Goal: Information Seeking & Learning: Learn about a topic

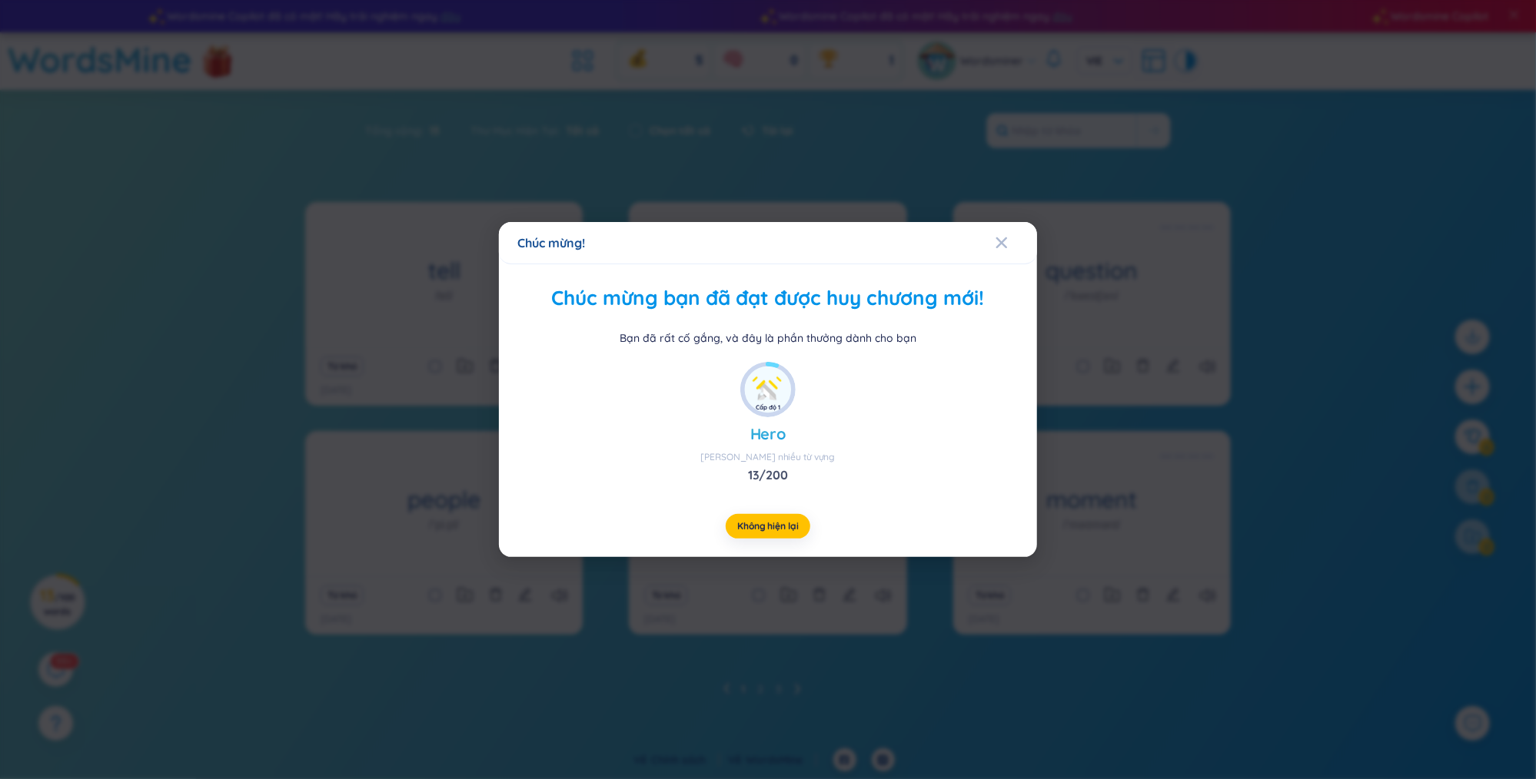
click at [758, 406] on div "Cấp độ 1" at bounding box center [767, 408] width 25 height 10
click at [765, 397] on img at bounding box center [768, 390] width 46 height 46
click at [1012, 244] on span "Close" at bounding box center [1016, 243] width 42 height 42
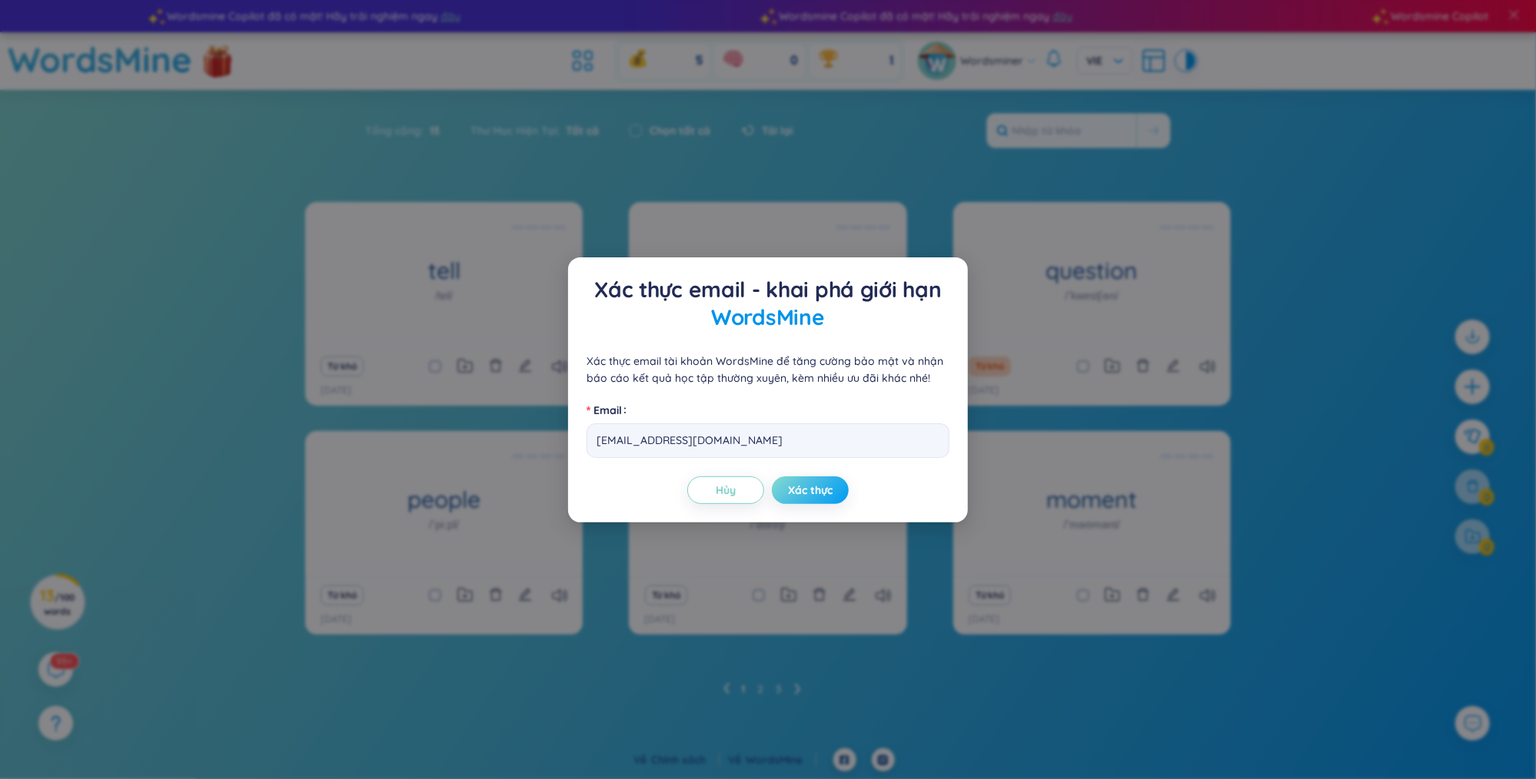
click at [805, 486] on span "Xác thực" at bounding box center [810, 490] width 45 height 15
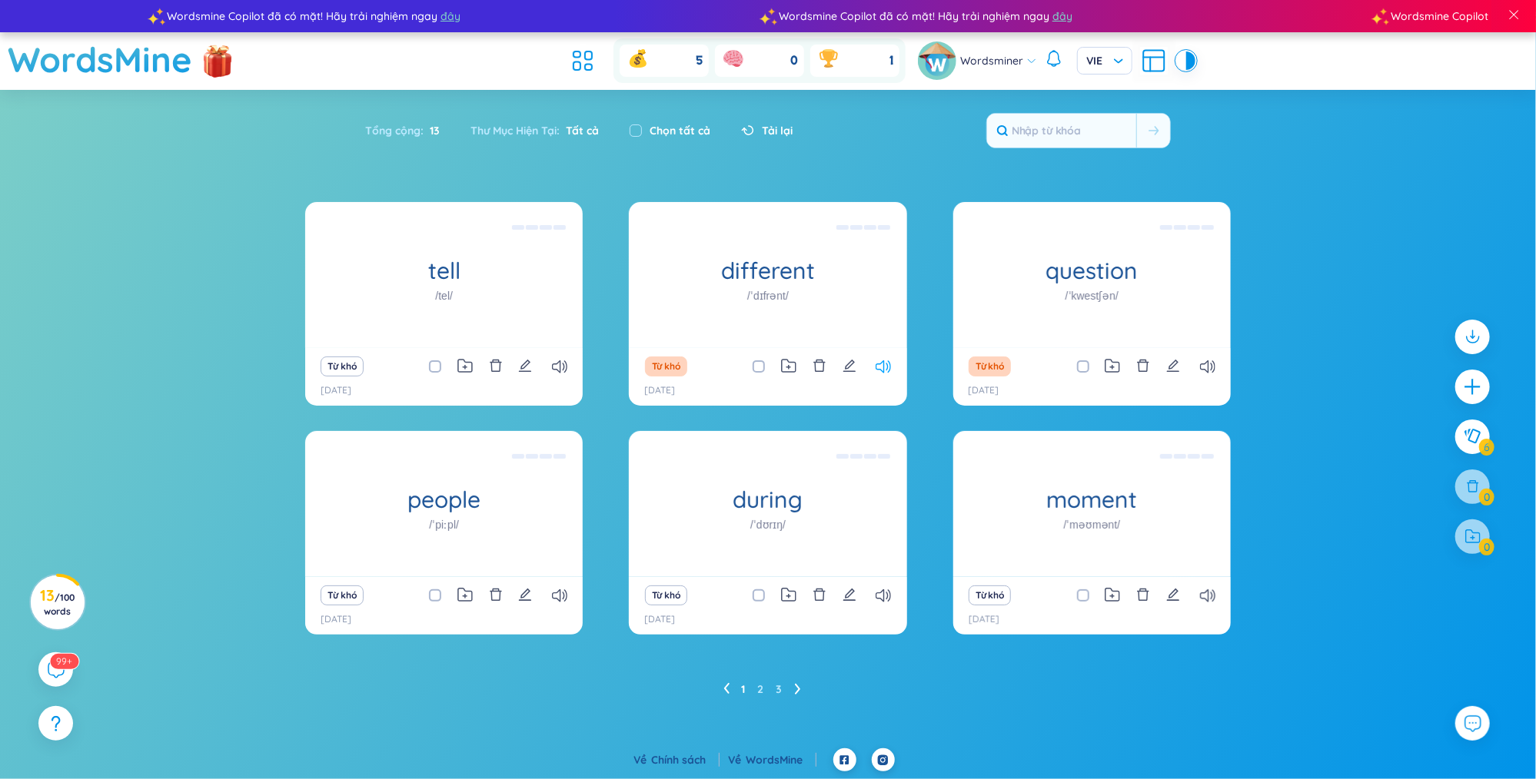
click at [882, 368] on icon at bounding box center [882, 366] width 15 height 13
click at [787, 691] on ul "1 2 3" at bounding box center [768, 689] width 90 height 25
click at [790, 690] on ul "1 2 3" at bounding box center [768, 689] width 90 height 25
click at [797, 687] on icon at bounding box center [796, 689] width 5 height 11
click at [558, 369] on icon at bounding box center [559, 366] width 15 height 13
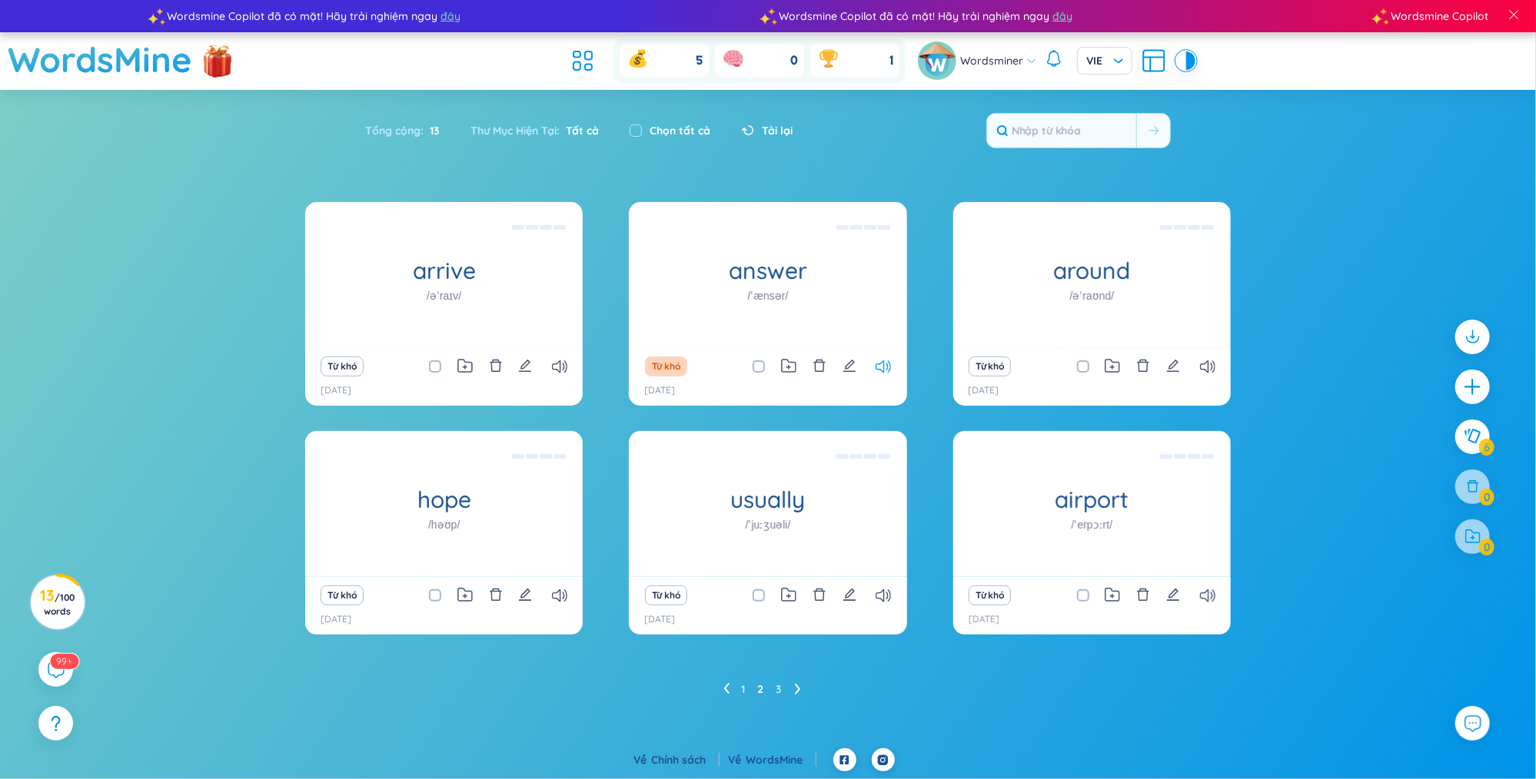
click at [884, 370] on icon at bounding box center [882, 366] width 15 height 13
click at [790, 691] on ul "1 2 3" at bounding box center [768, 689] width 90 height 25
click at [798, 689] on icon at bounding box center [796, 689] width 5 height 11
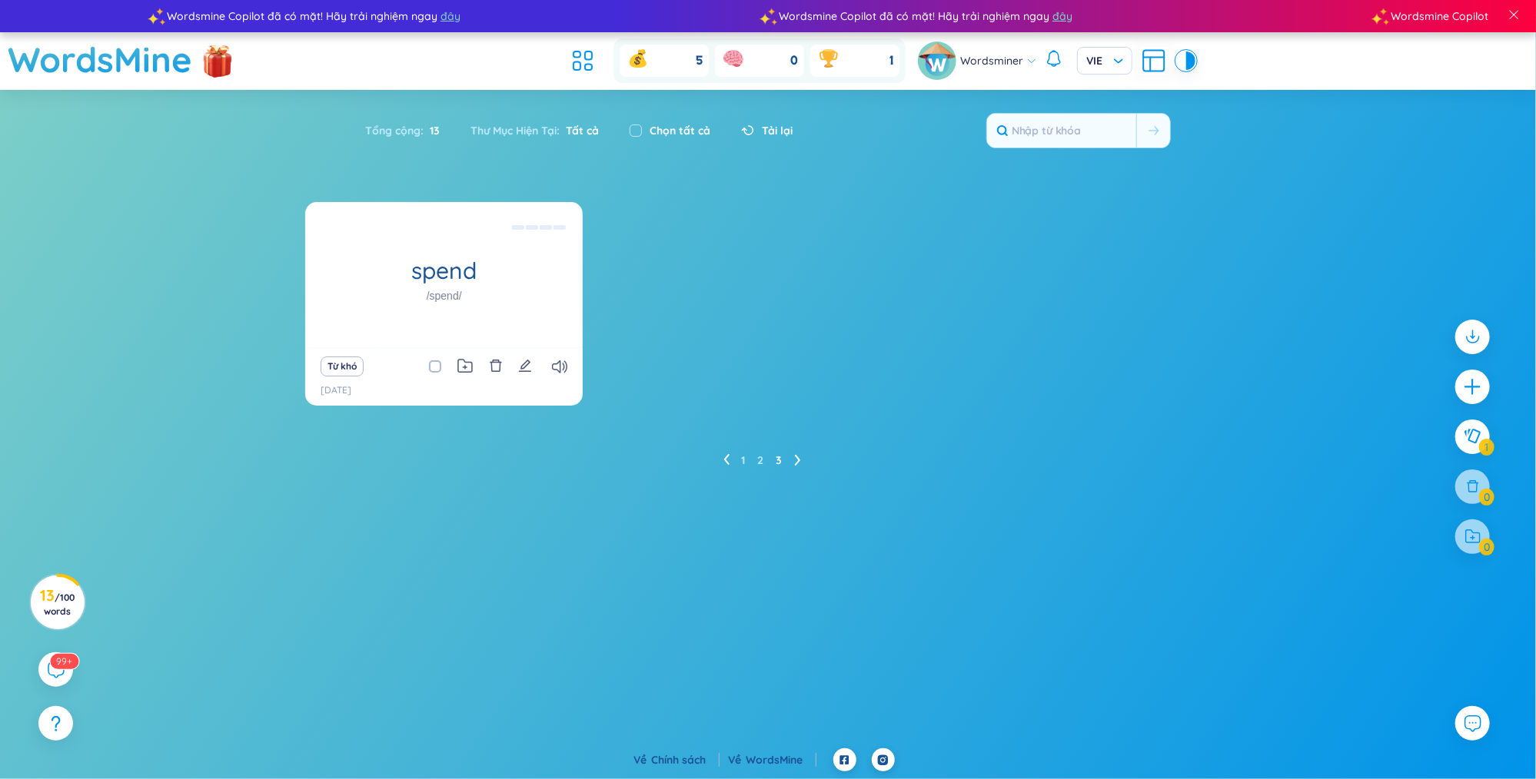
click at [723, 461] on icon at bounding box center [726, 460] width 6 height 12
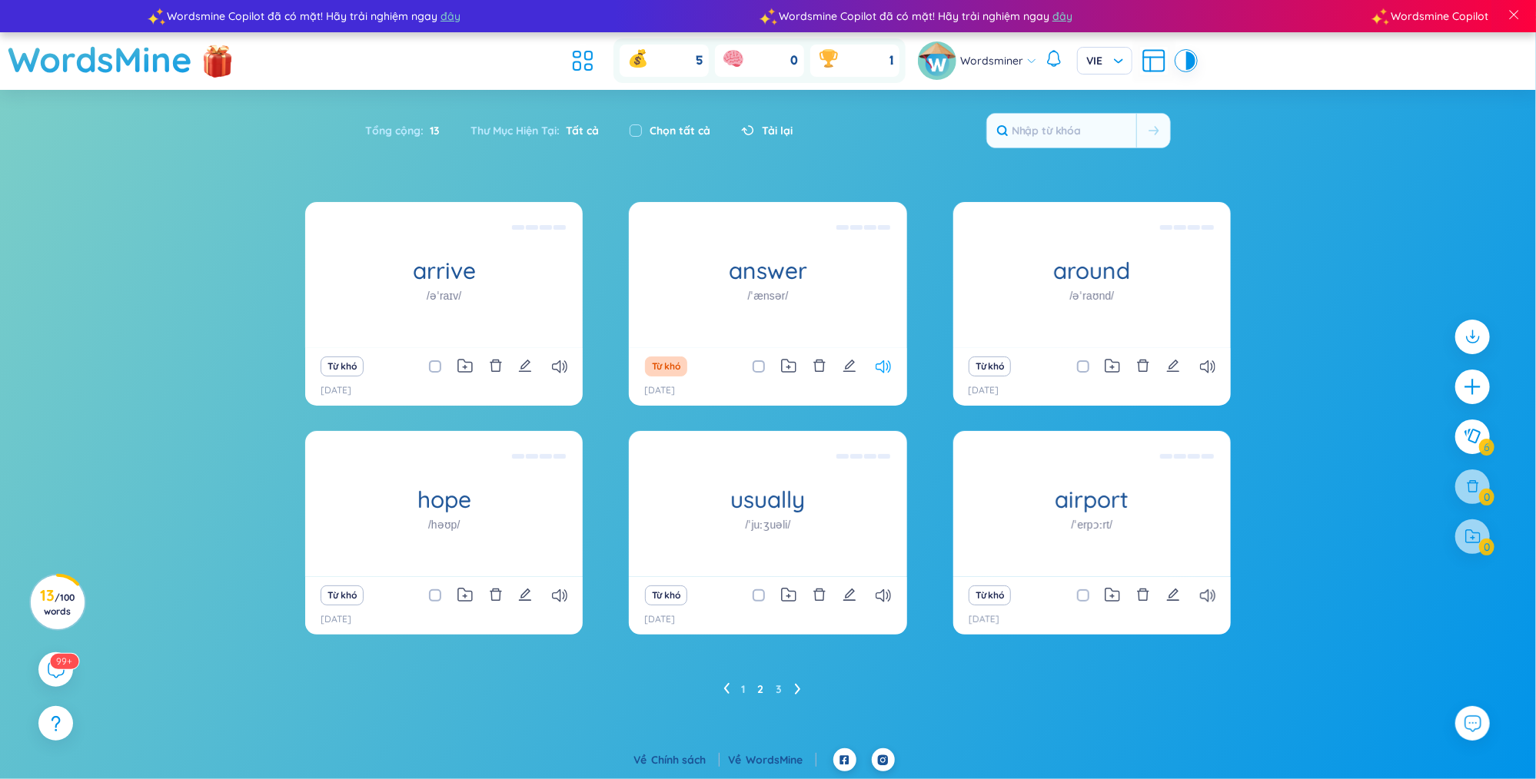
click at [878, 370] on icon at bounding box center [882, 366] width 15 height 13
click at [726, 690] on icon at bounding box center [725, 688] width 5 height 11
click at [791, 682] on ul "1 2 3" at bounding box center [768, 689] width 90 height 25
click at [800, 683] on icon at bounding box center [798, 689] width 6 height 12
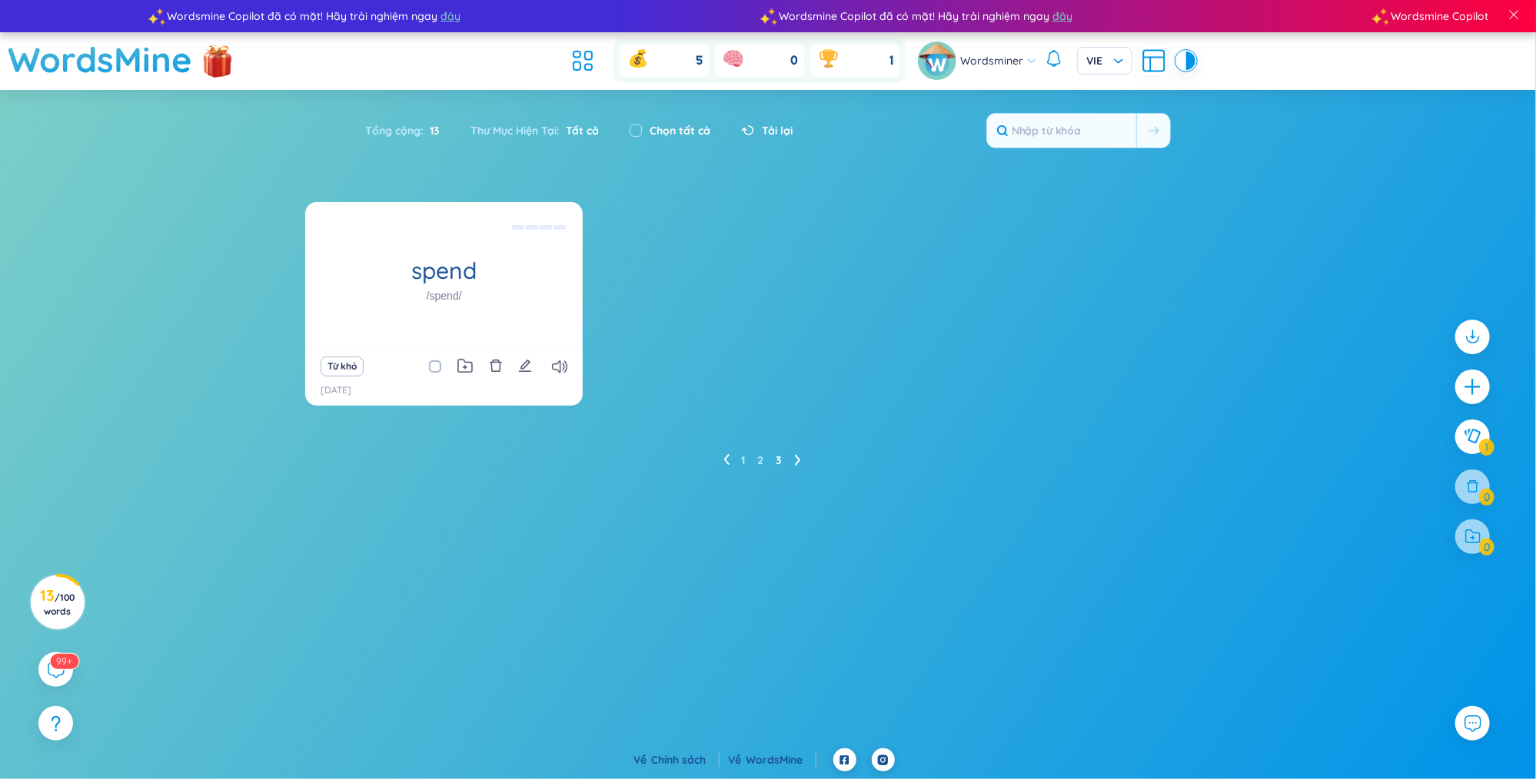
click at [729, 464] on ul "1 2 3" at bounding box center [768, 460] width 90 height 25
click at [726, 460] on icon at bounding box center [726, 460] width 6 height 12
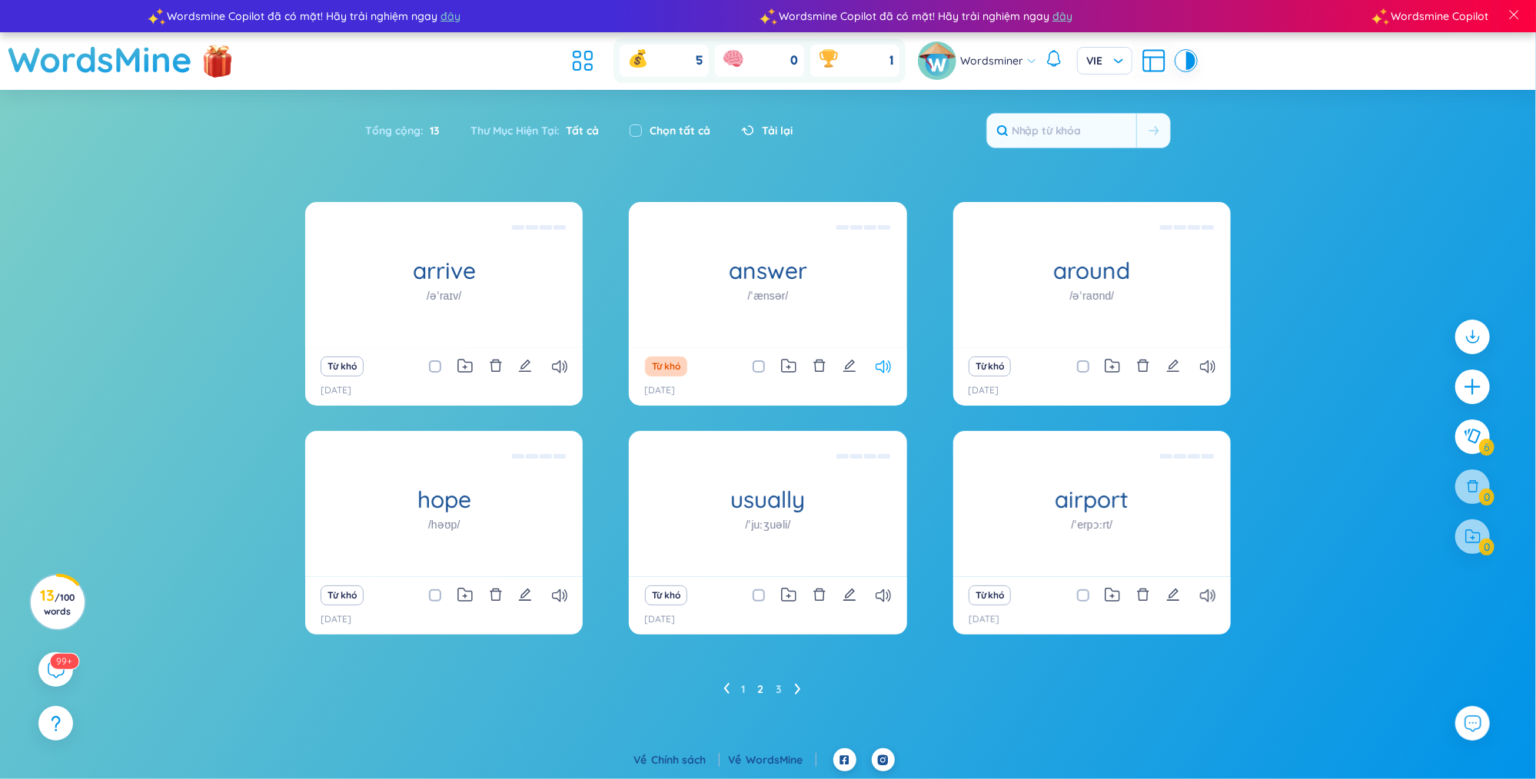
click at [876, 363] on icon at bounding box center [882, 366] width 15 height 13
click at [726, 683] on icon at bounding box center [726, 689] width 6 height 12
click at [793, 692] on ul "1 2 3" at bounding box center [768, 689] width 90 height 25
click at [798, 689] on icon at bounding box center [796, 689] width 5 height 11
click at [878, 369] on icon at bounding box center [882, 366] width 15 height 13
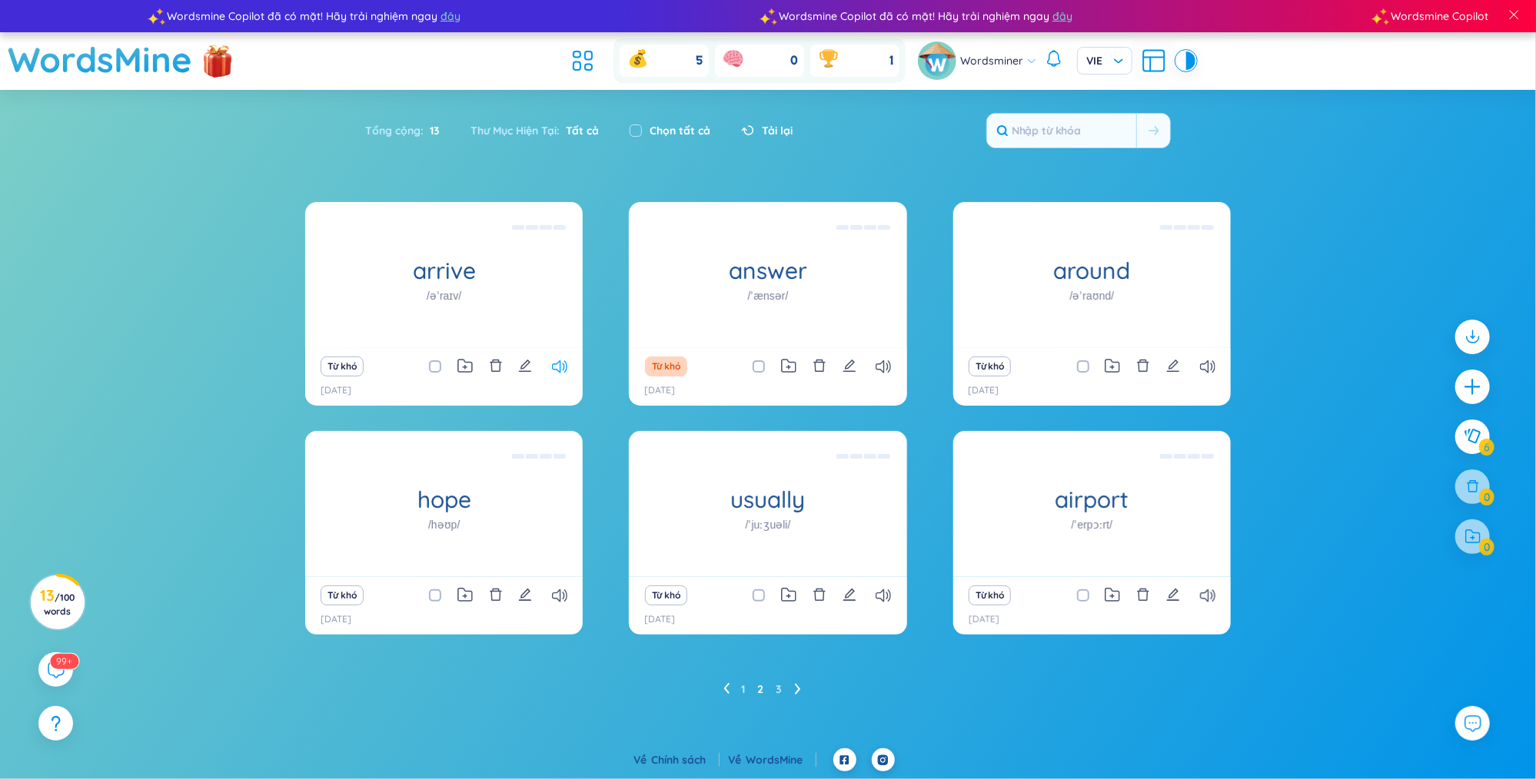
click at [560, 362] on icon at bounding box center [559, 366] width 15 height 13
click at [738, 687] on ul "1 2 3" at bounding box center [768, 689] width 90 height 25
click at [731, 680] on ul "1 2 3" at bounding box center [768, 689] width 90 height 25
click at [723, 678] on li at bounding box center [726, 689] width 6 height 25
click at [878, 376] on div "Từ khó" at bounding box center [767, 367] width 262 height 22
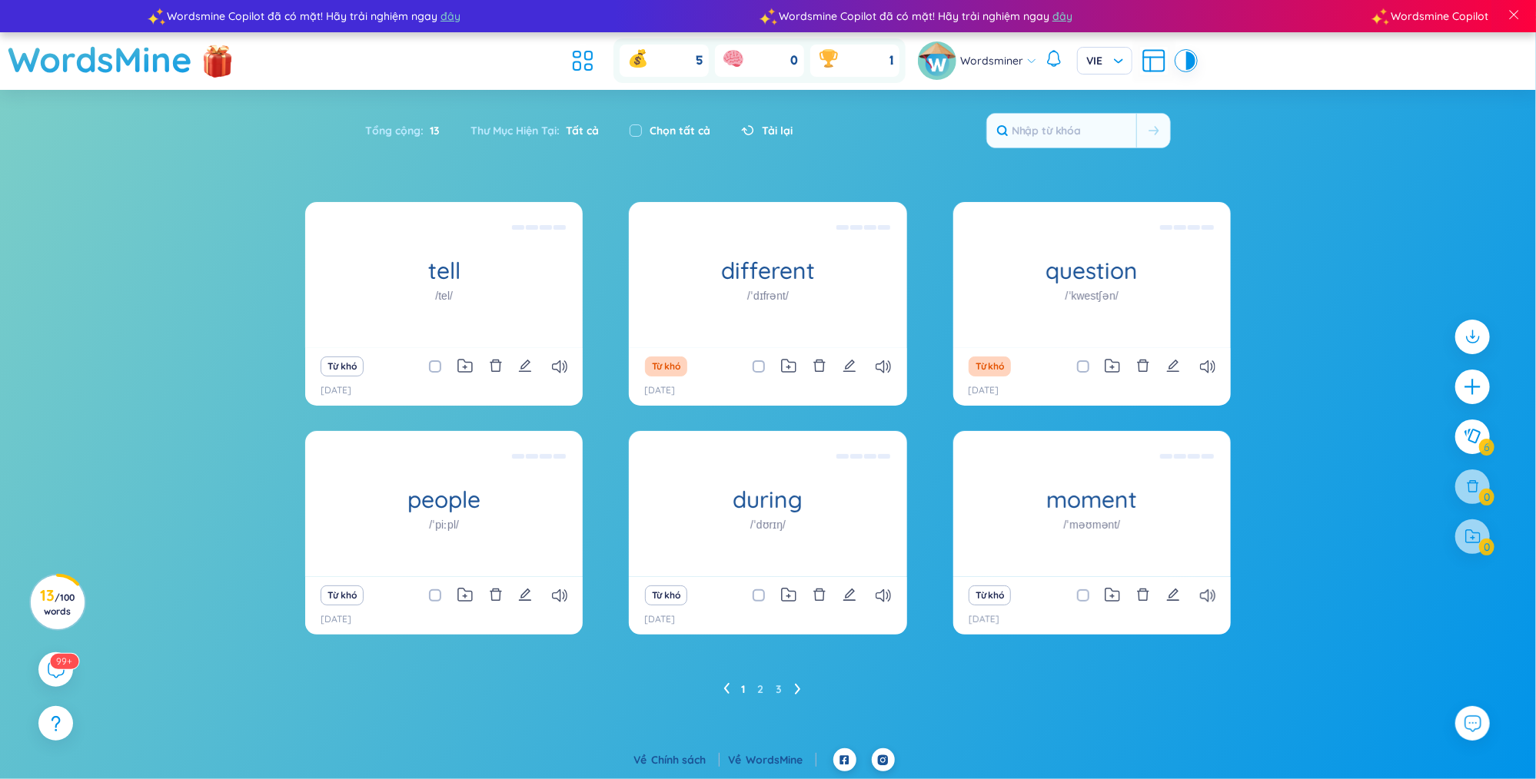
click at [881, 357] on div "Từ khó" at bounding box center [767, 367] width 262 height 22
click at [882, 363] on icon at bounding box center [882, 366] width 15 height 13
click at [1212, 357] on div "Từ khó" at bounding box center [1092, 367] width 262 height 22
click at [1209, 375] on div "Từ khó" at bounding box center [1092, 367] width 262 height 22
click at [1204, 365] on icon at bounding box center [1207, 366] width 15 height 13
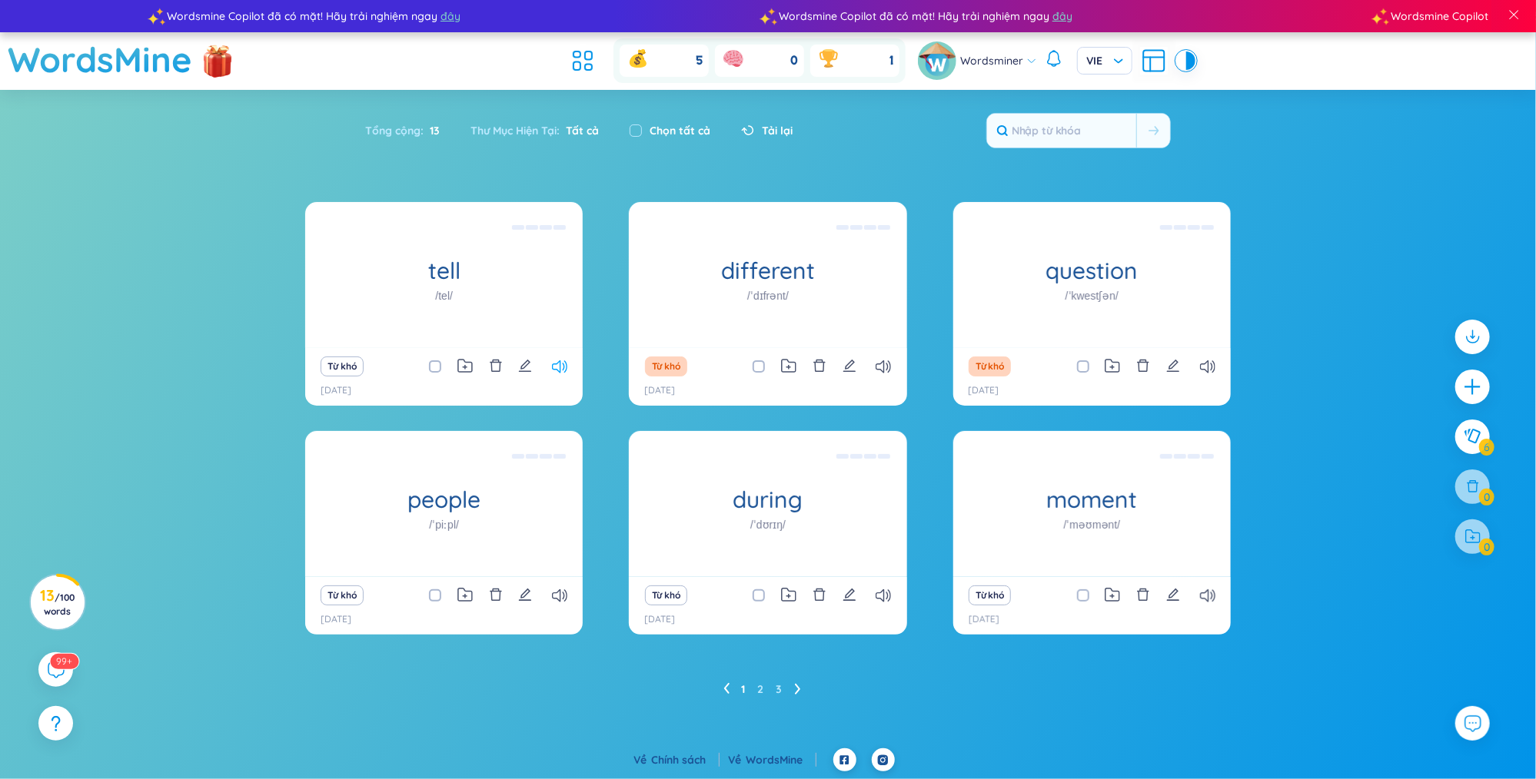
click at [563, 364] on icon at bounding box center [559, 366] width 15 height 13
click at [888, 369] on icon at bounding box center [882, 366] width 15 height 13
click at [1205, 364] on icon at bounding box center [1207, 366] width 15 height 13
click at [795, 692] on icon at bounding box center [798, 689] width 6 height 12
click at [877, 370] on icon at bounding box center [882, 366] width 15 height 13
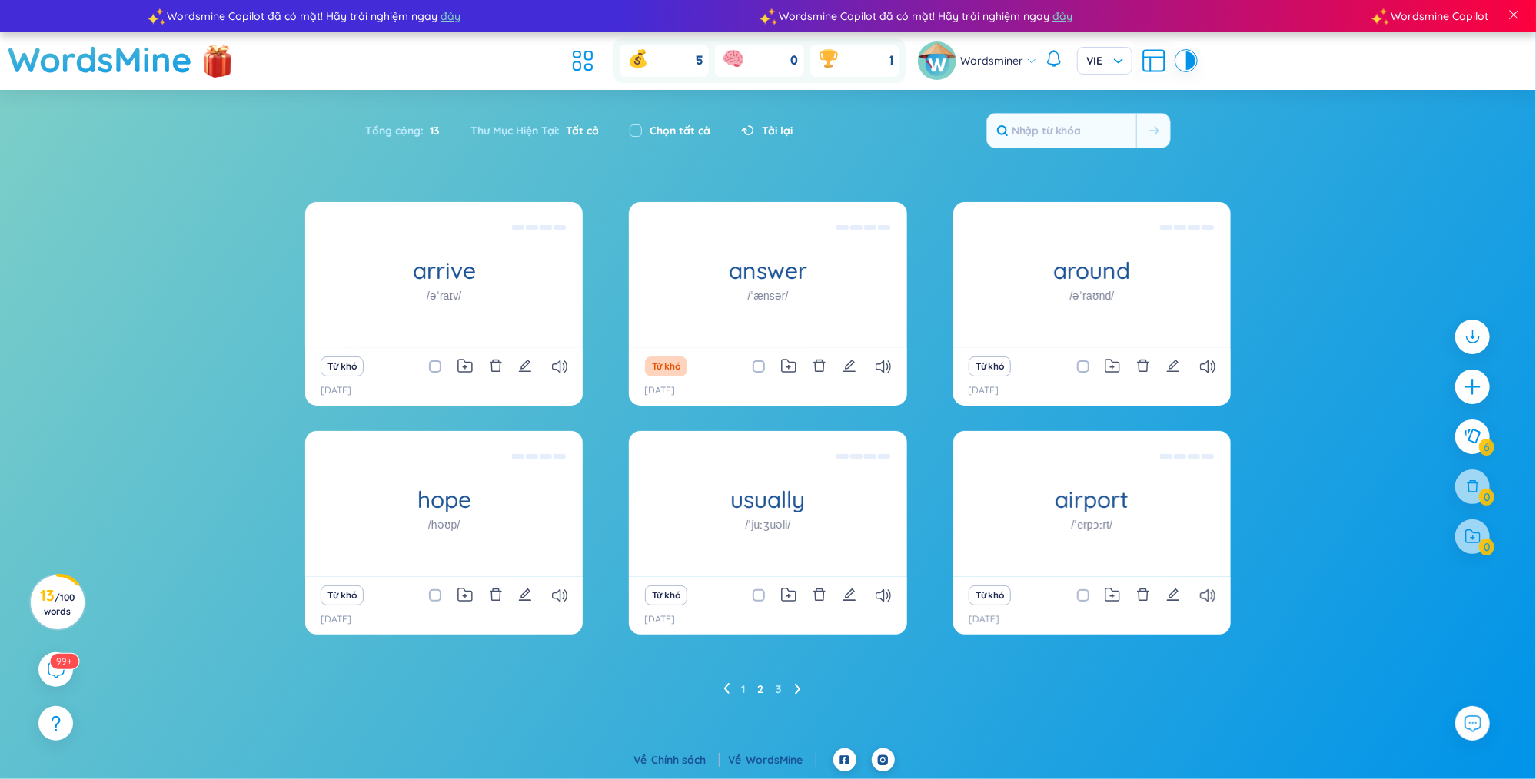
click at [793, 688] on ul "1 2 3" at bounding box center [768, 689] width 90 height 25
click at [799, 686] on icon at bounding box center [798, 689] width 6 height 12
